Goal: Ask a question

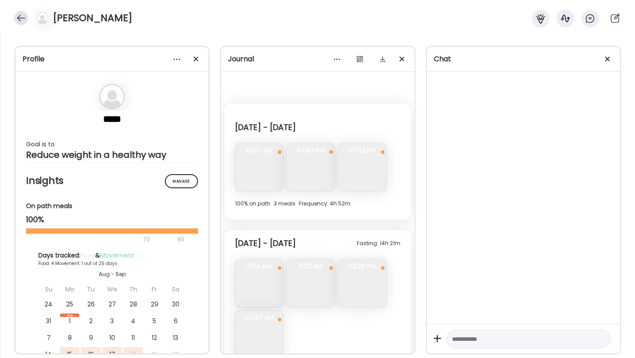
scroll to position [1162, 0]
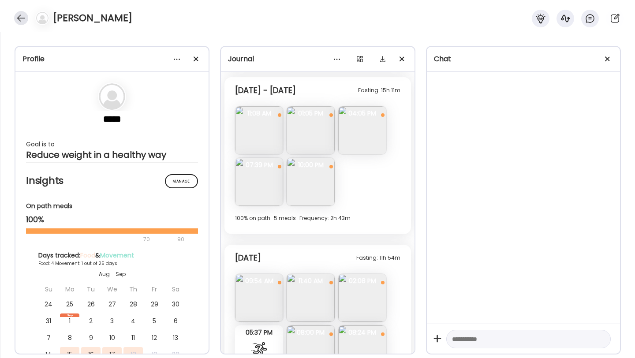
click at [20, 19] on div at bounding box center [21, 18] width 14 height 14
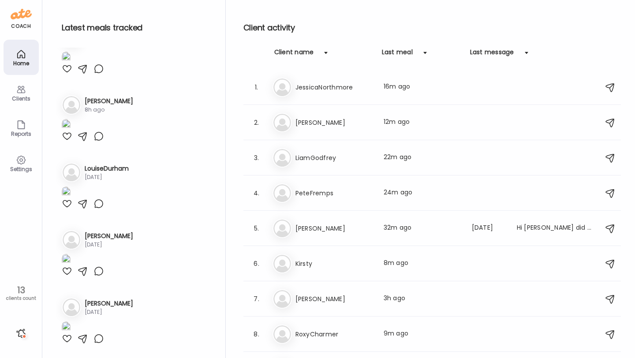
scroll to position [1784, 0]
click at [339, 97] on div "1. Je [PERSON_NAME] Last meal: 16m ago" at bounding box center [432, 87] width 378 height 35
click at [335, 90] on h3 "JessicaNorthmore" at bounding box center [335, 87] width 78 height 11
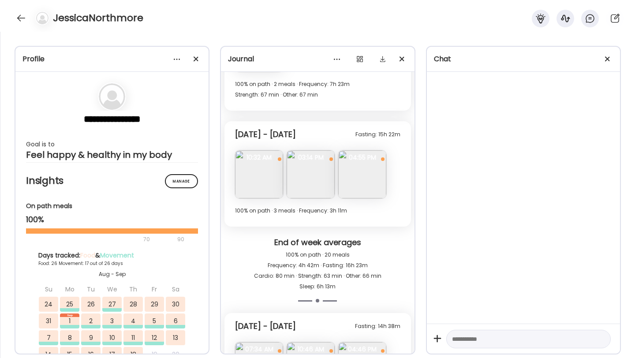
scroll to position [6369, 0]
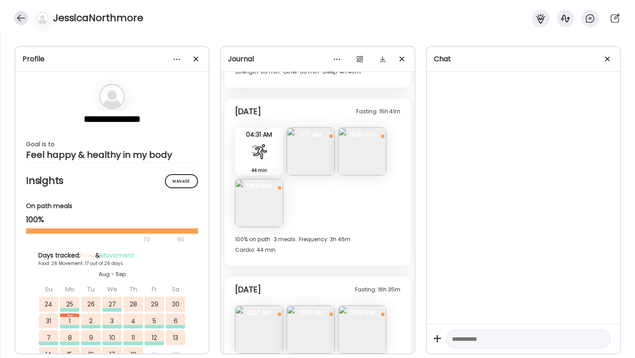
click at [24, 17] on div at bounding box center [21, 18] width 14 height 14
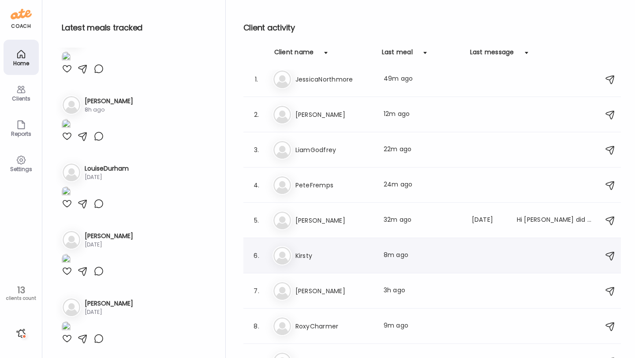
scroll to position [0, 0]
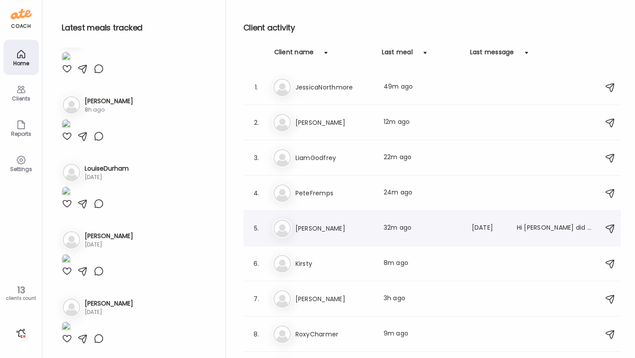
click at [322, 223] on h3 "[PERSON_NAME]" at bounding box center [335, 228] width 78 height 11
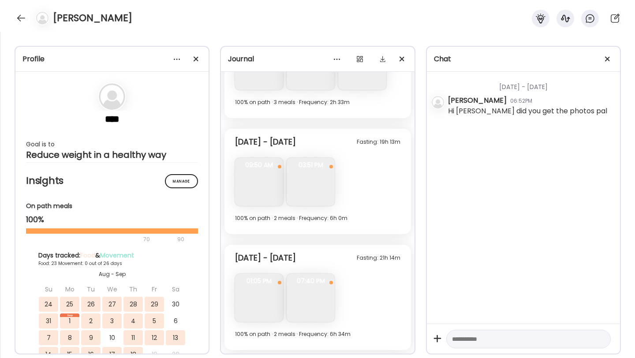
scroll to position [3220, 0]
click at [16, 19] on div at bounding box center [21, 18] width 14 height 14
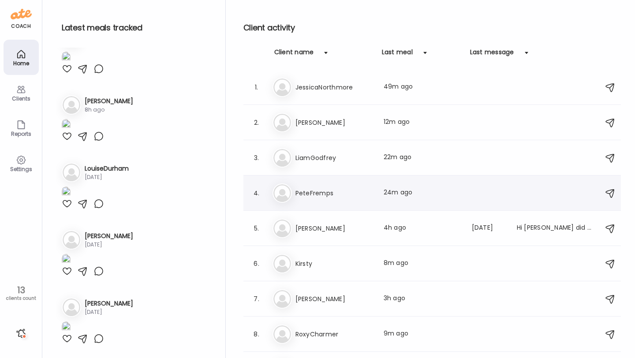
scroll to position [1784, 0]
click at [307, 188] on h3 "PeteFremps" at bounding box center [335, 193] width 78 height 11
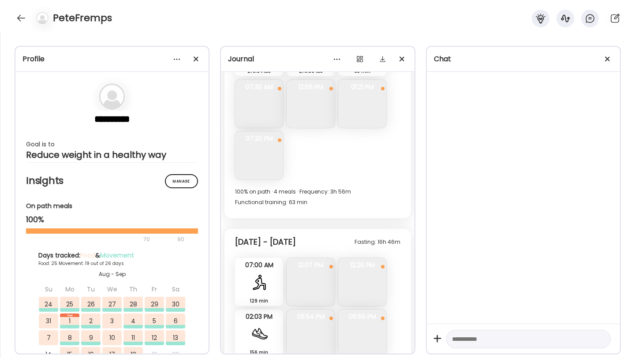
scroll to position [5382, 0]
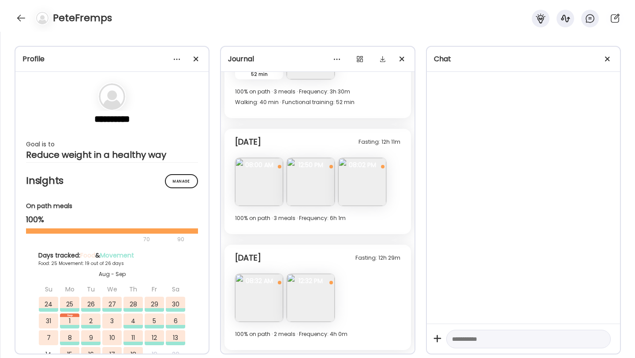
click at [312, 183] on img at bounding box center [311, 182] width 48 height 48
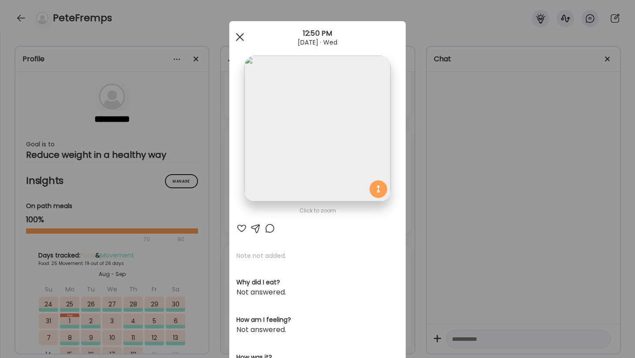
click at [236, 36] on div at bounding box center [240, 37] width 18 height 18
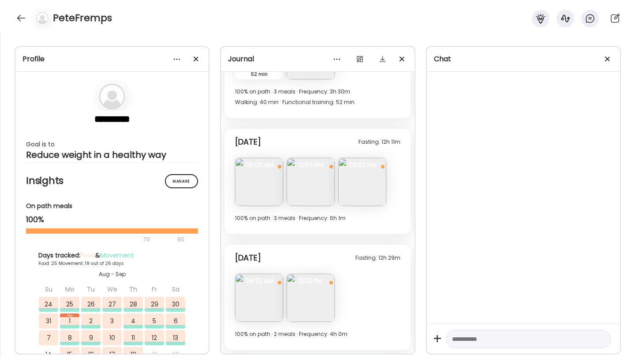
click at [303, 273] on div "Fasting: 12h 29m [DATE] 2 bananas Questions not answered 08:32 AM Note not adde…" at bounding box center [317, 297] width 186 height 105
click at [305, 288] on img at bounding box center [311, 298] width 48 height 48
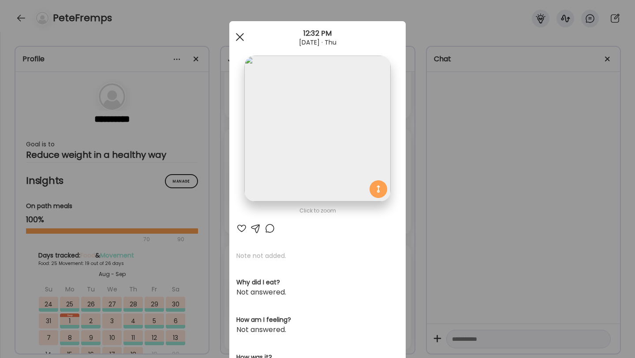
click at [242, 42] on div at bounding box center [240, 37] width 18 height 18
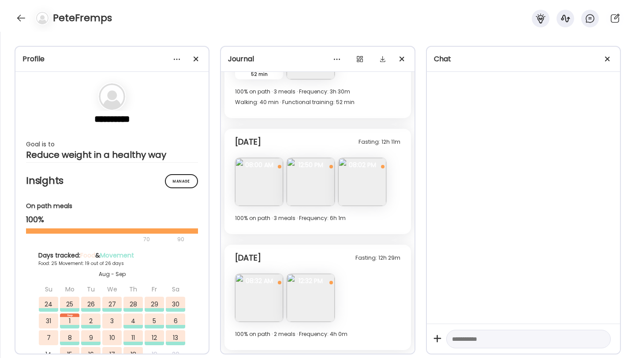
click at [372, 176] on img at bounding box center [362, 182] width 48 height 48
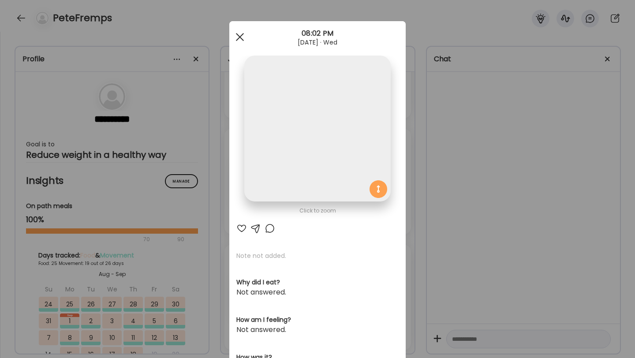
click at [240, 37] on span at bounding box center [240, 37] width 8 height 8
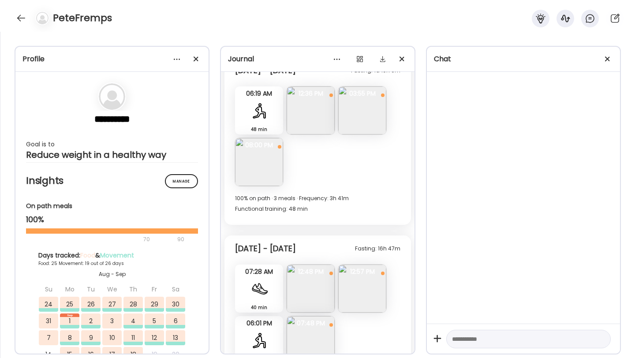
scroll to position [5095, 0]
click at [19, 19] on div at bounding box center [21, 18] width 14 height 14
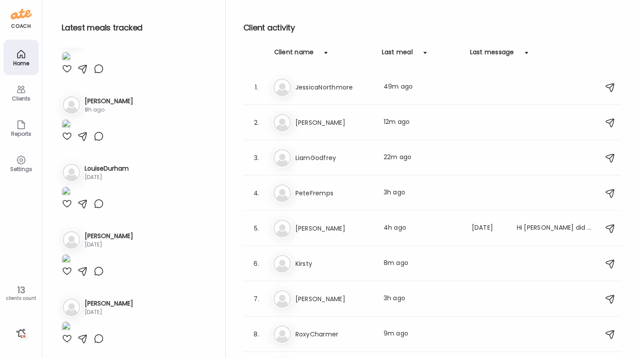
scroll to position [1784, 0]
